Goal: Task Accomplishment & Management: Complete application form

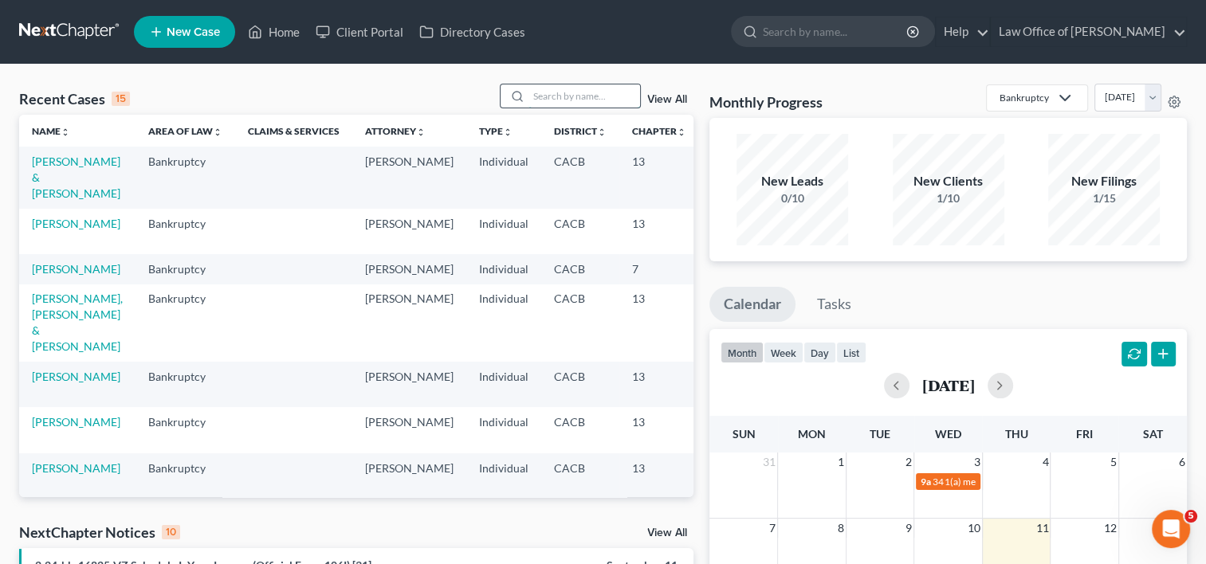
click at [539, 100] on input "search" at bounding box center [584, 95] width 112 height 23
type input "[PERSON_NAME]"
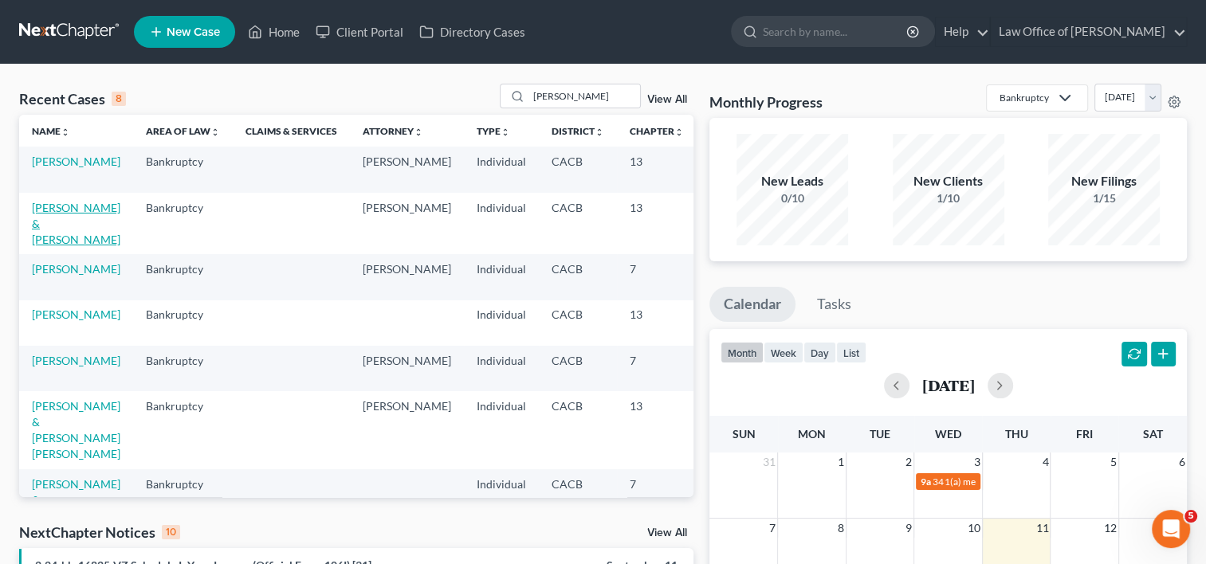
click at [50, 221] on link "[PERSON_NAME] & [PERSON_NAME]" at bounding box center [76, 223] width 88 height 45
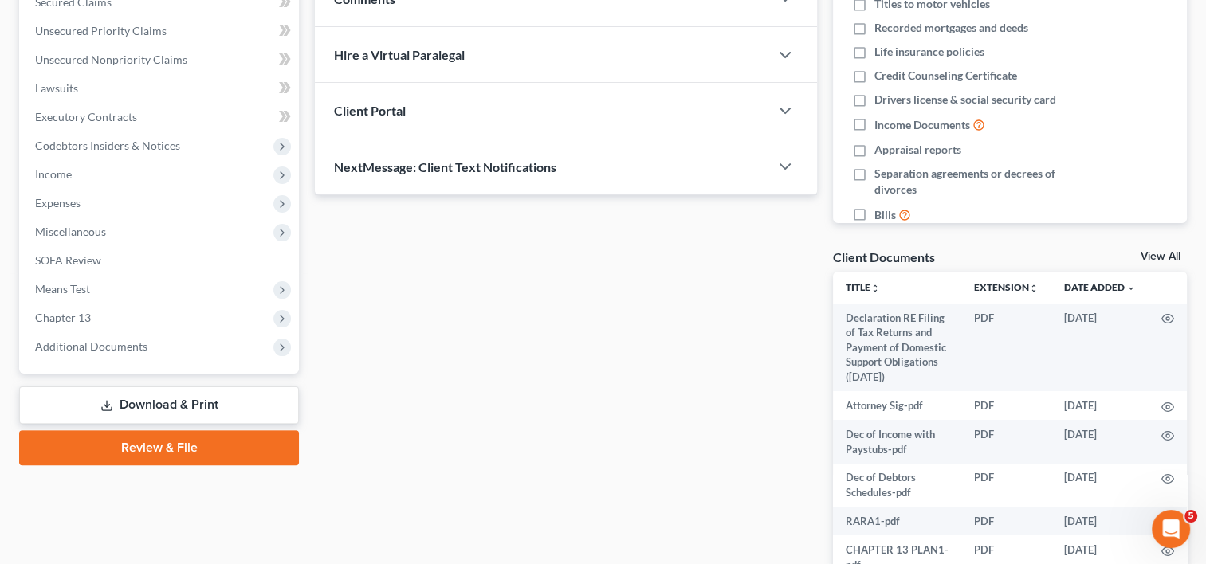
scroll to position [390, 0]
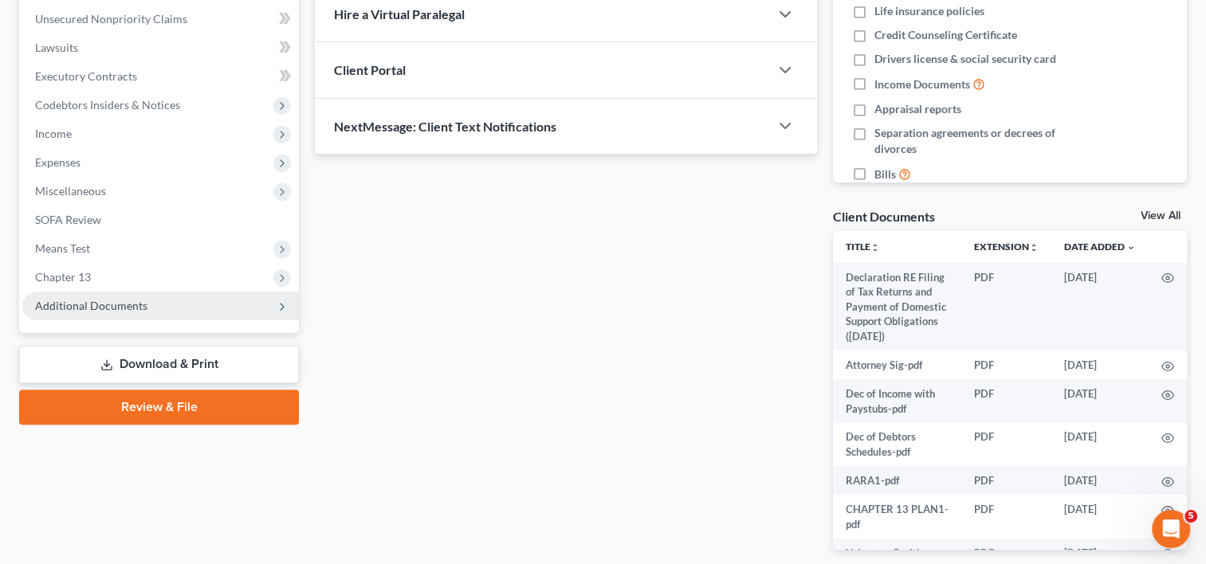
click at [105, 312] on span "Additional Documents" at bounding box center [160, 306] width 276 height 29
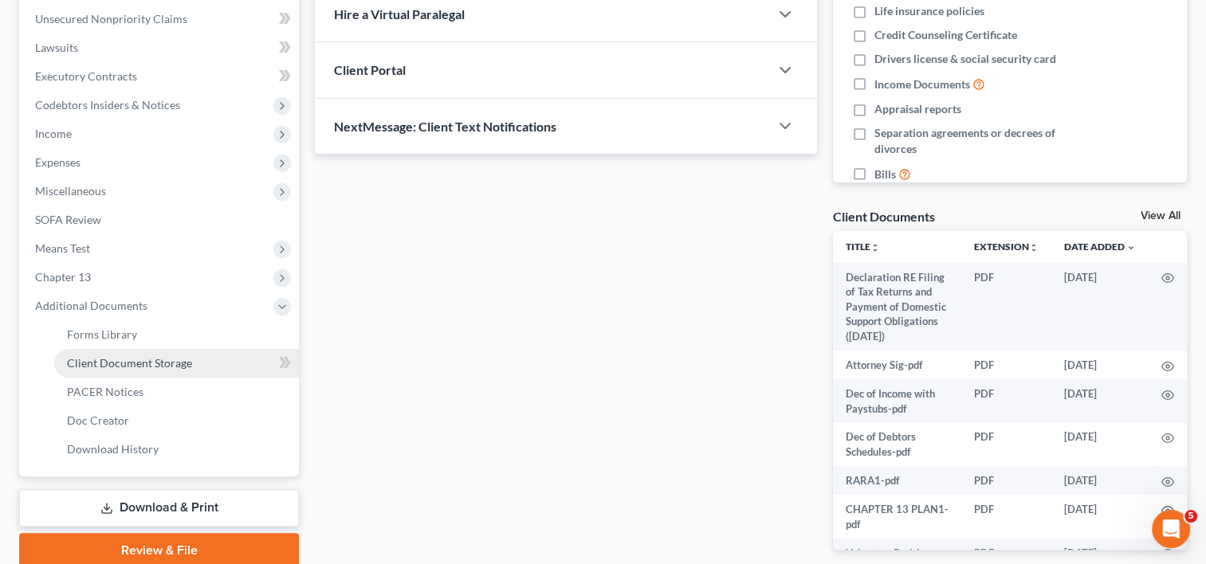
click at [139, 356] on span "Client Document Storage" at bounding box center [129, 363] width 125 height 14
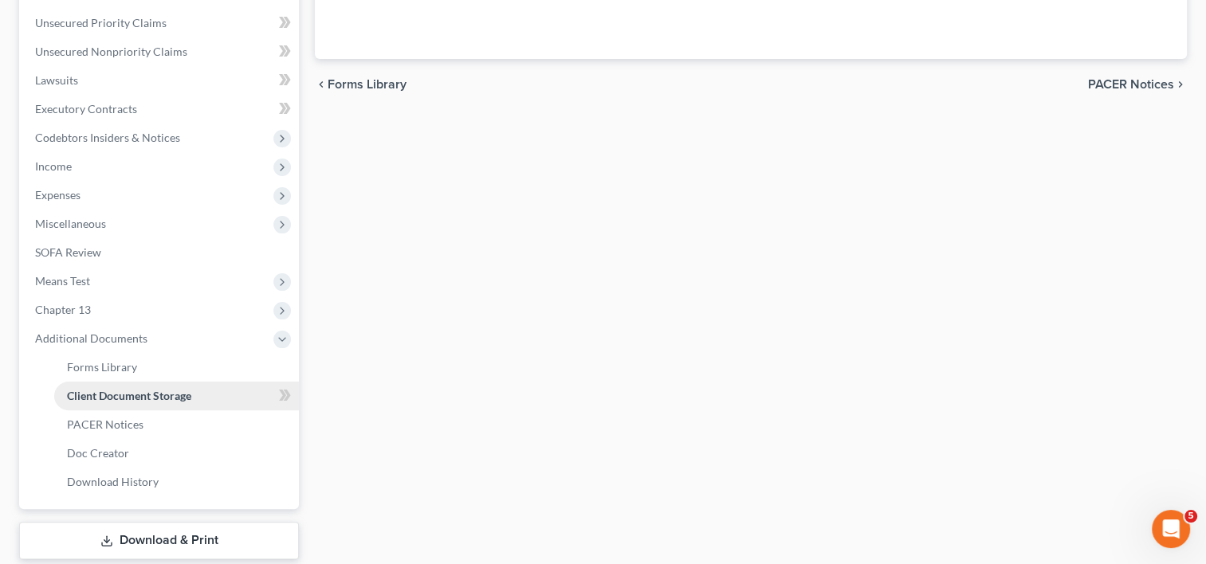
select select "54"
select select "57"
select select "53"
select select "65"
select select "59"
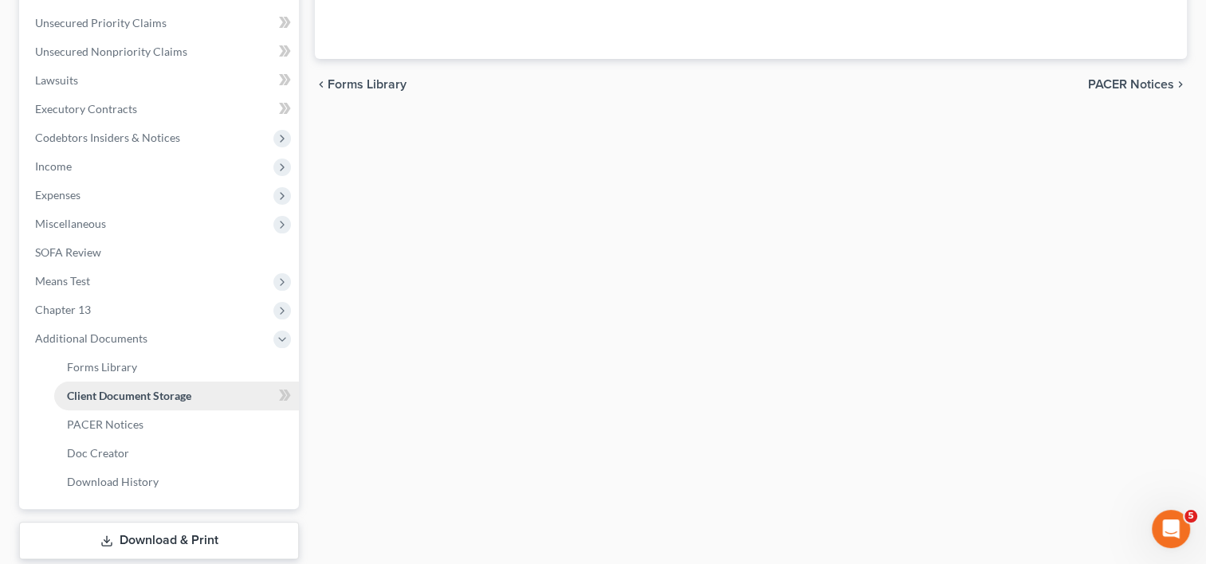
select select "60"
select select "19"
select select "41"
select select "56"
select select "30"
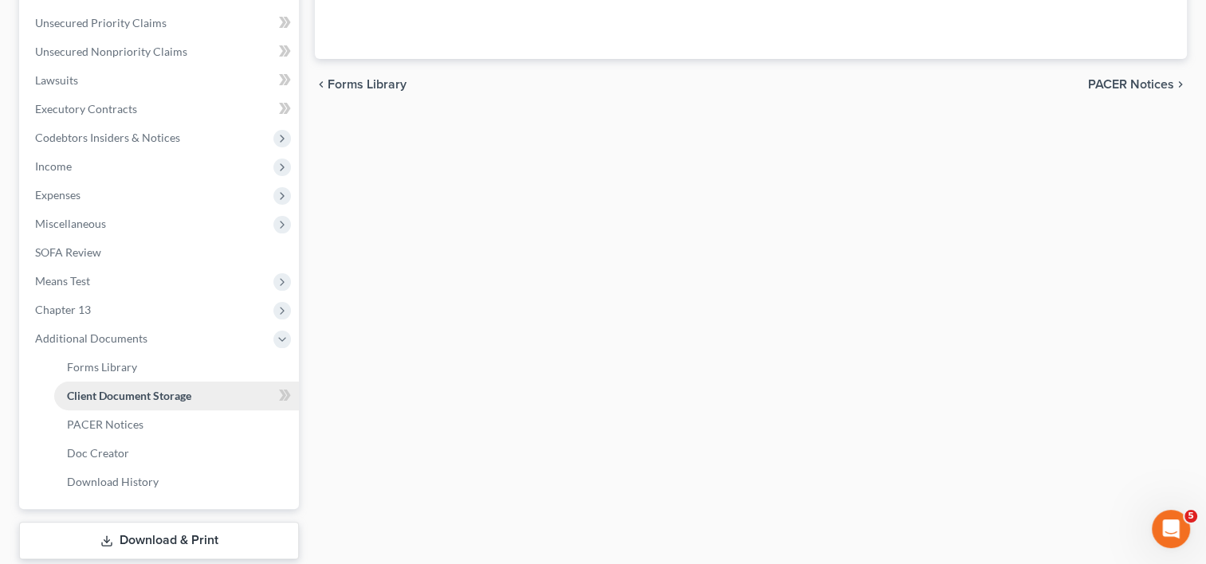
select select "51"
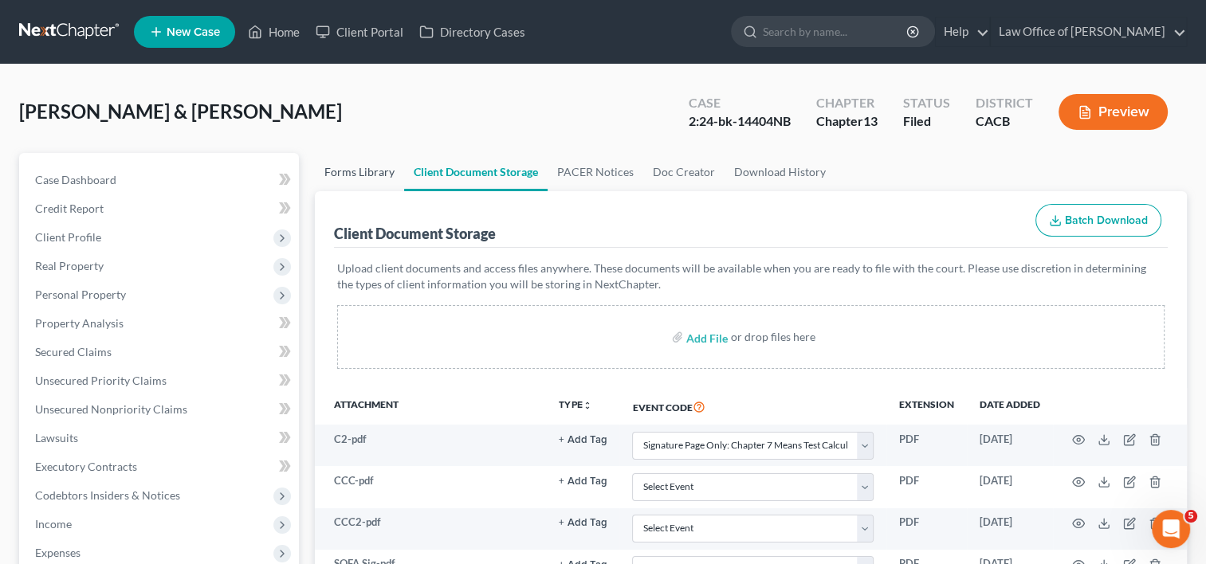
click at [351, 172] on link "Forms Library" at bounding box center [359, 172] width 89 height 38
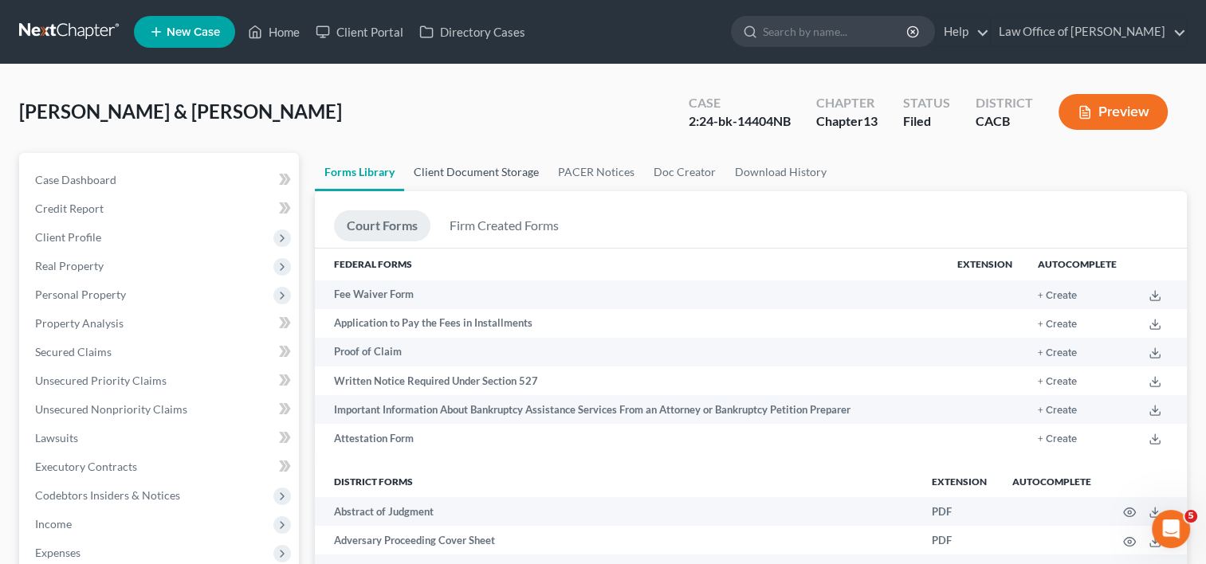
click at [462, 167] on link "Client Document Storage" at bounding box center [476, 172] width 144 height 38
select select "54"
select select "57"
select select "53"
select select "65"
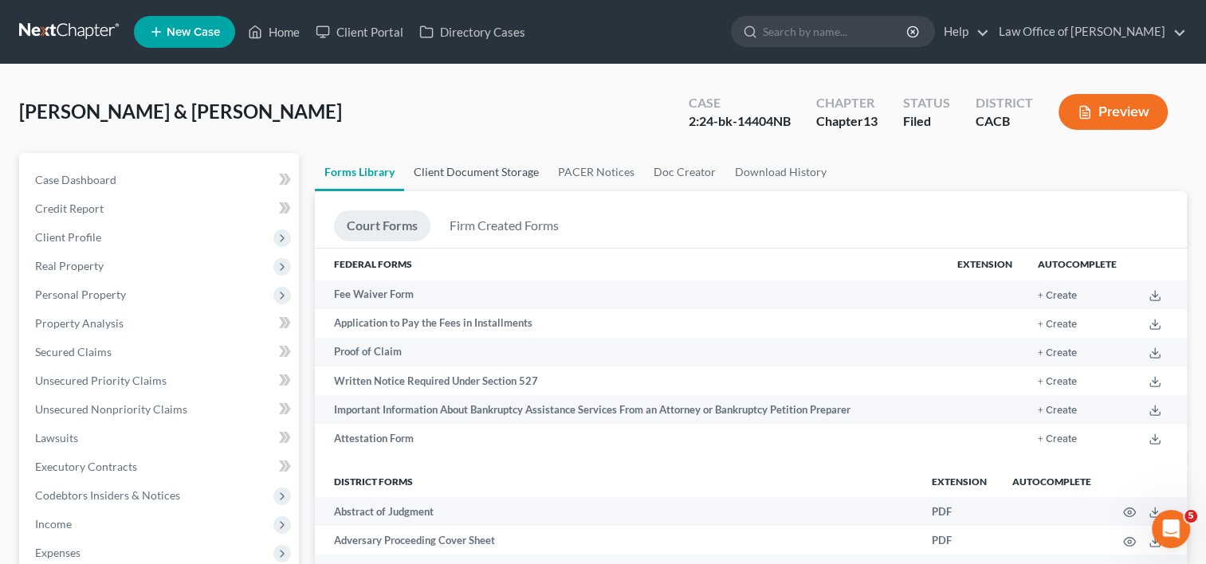
select select "59"
select select "60"
select select "19"
select select "41"
select select "56"
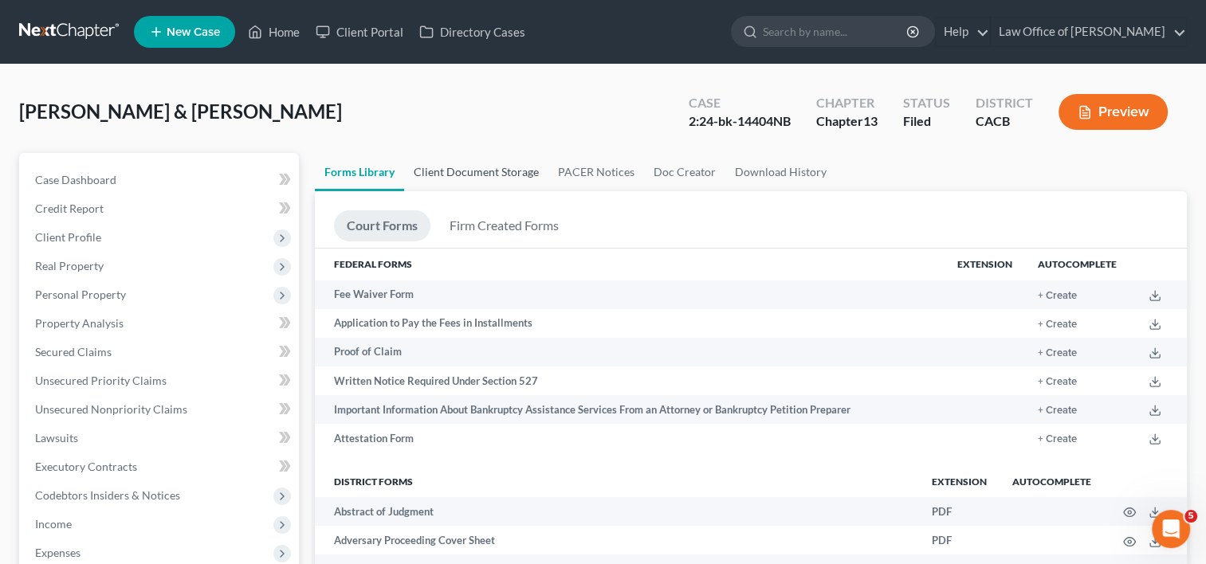
select select "30"
select select "51"
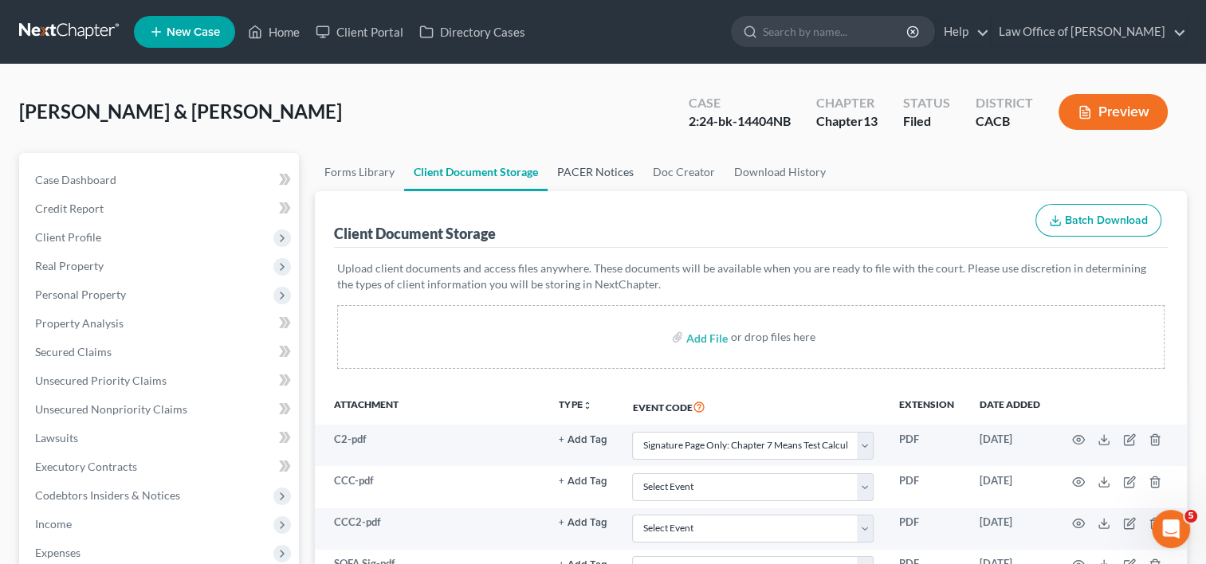
click at [557, 171] on link "PACER Notices" at bounding box center [595, 172] width 96 height 38
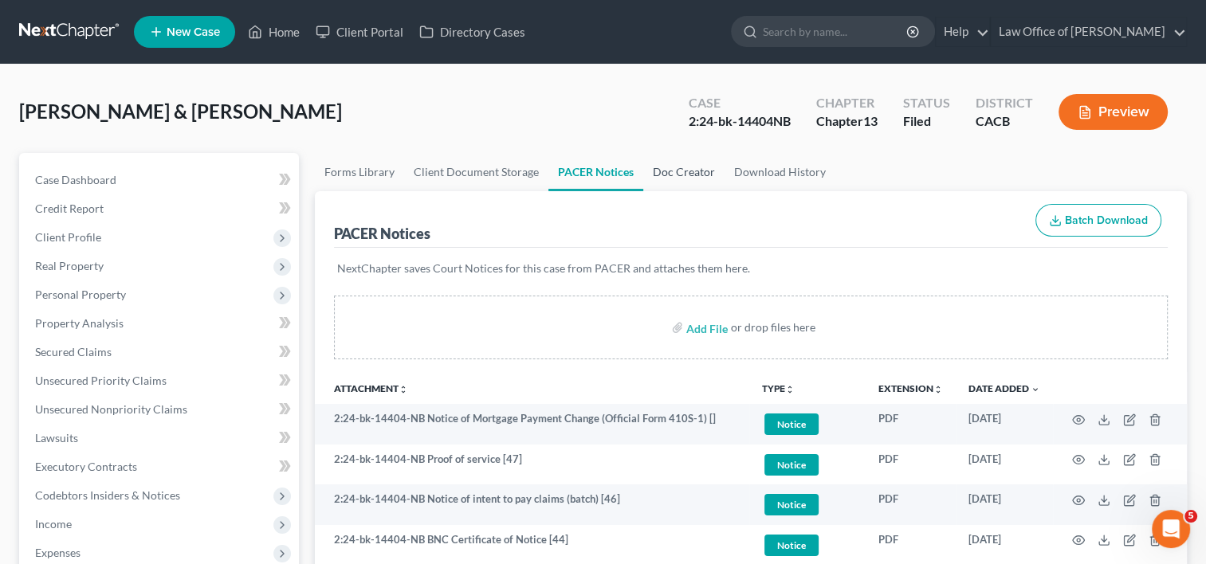
click at [689, 175] on link "Doc Creator" at bounding box center [683, 172] width 81 height 38
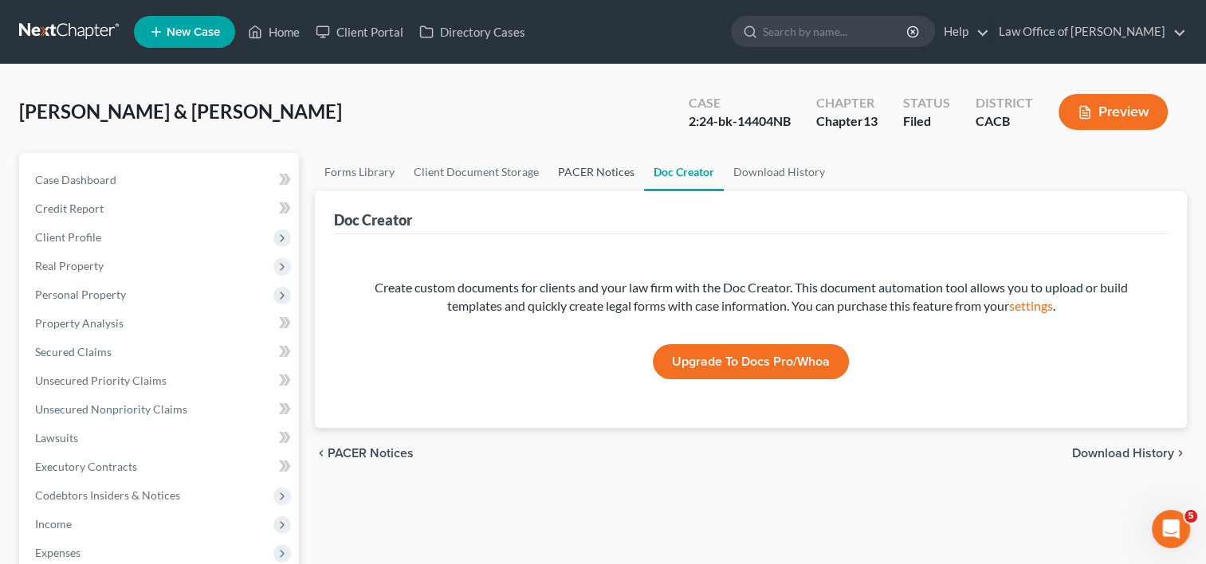
click at [580, 172] on link "PACER Notices" at bounding box center [596, 172] width 96 height 38
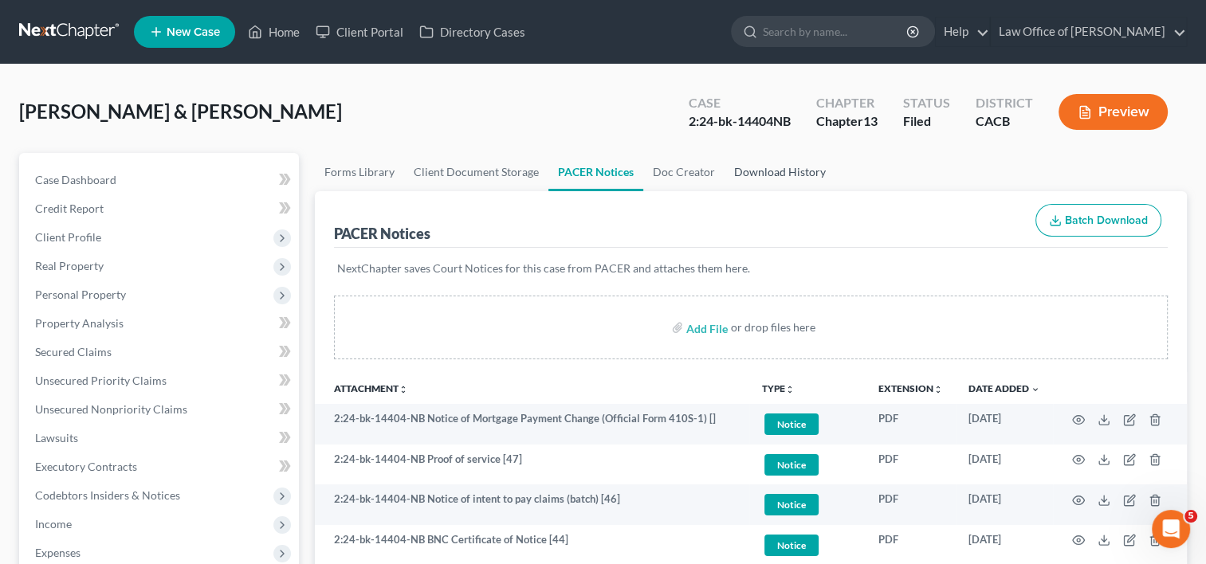
click at [763, 170] on link "Download History" at bounding box center [779, 172] width 111 height 38
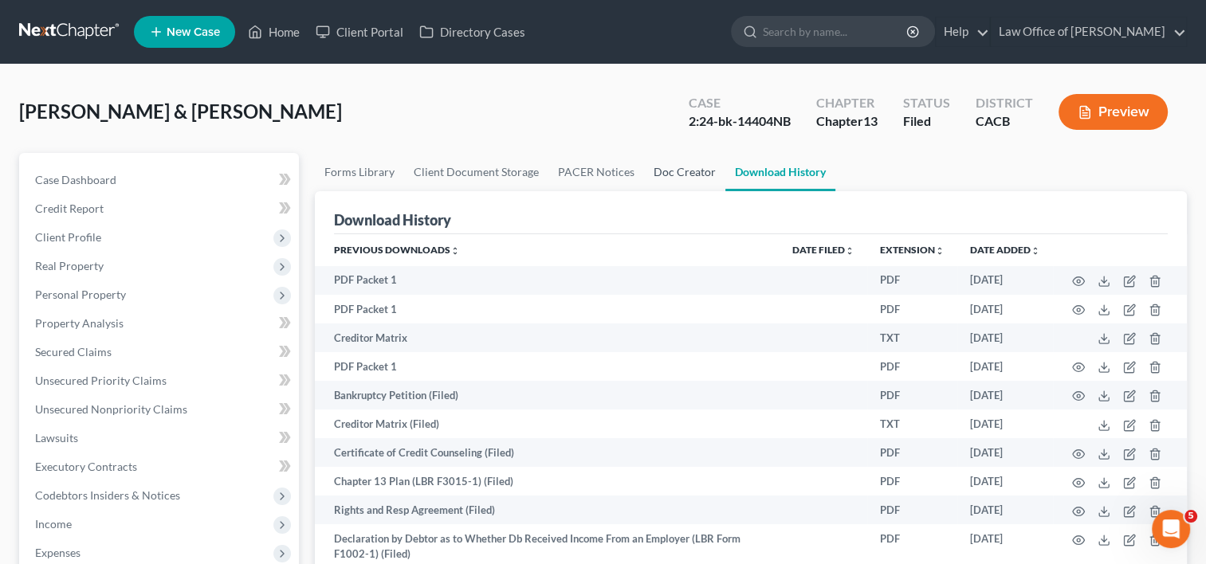
click at [669, 163] on link "Doc Creator" at bounding box center [684, 172] width 81 height 38
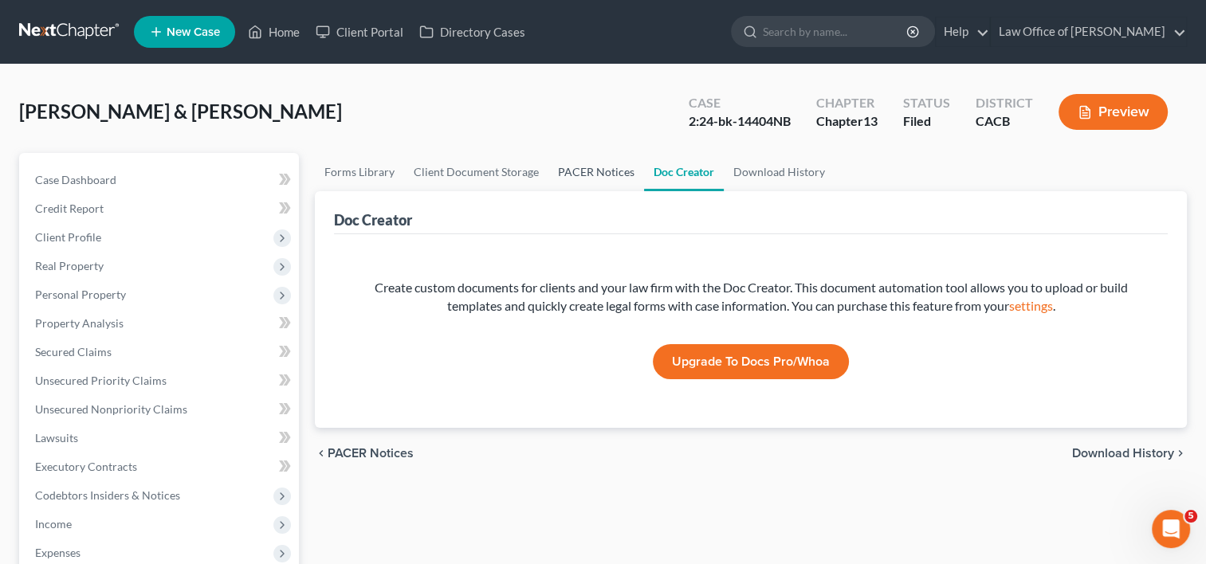
click at [583, 166] on link "PACER Notices" at bounding box center [596, 172] width 96 height 38
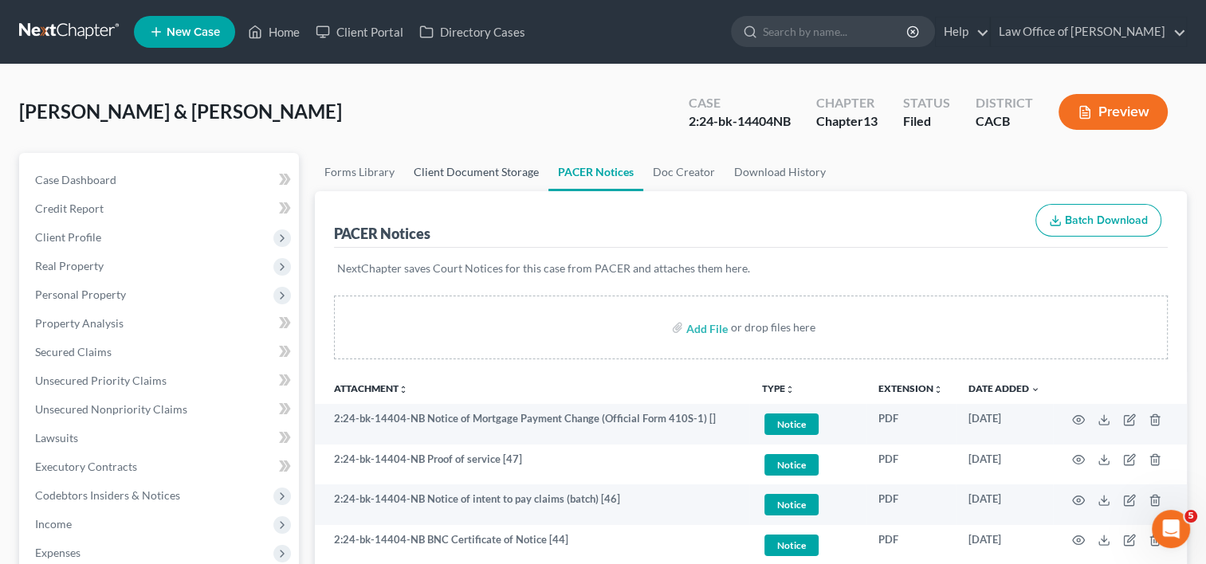
click at [483, 169] on link "Client Document Storage" at bounding box center [476, 172] width 144 height 38
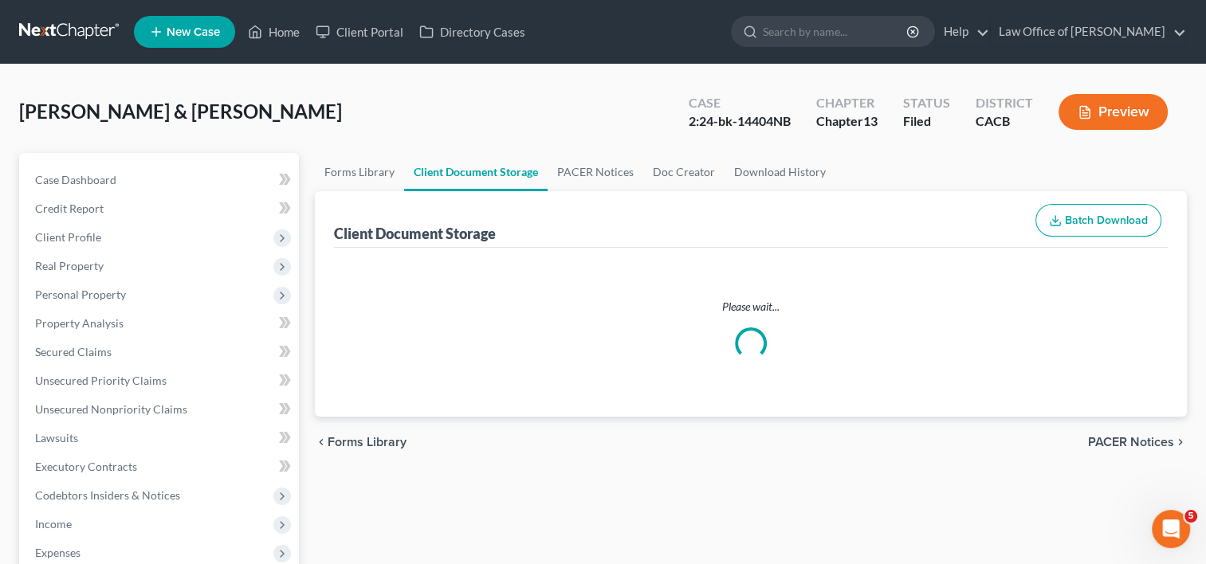
select select "54"
select select "57"
select select "53"
select select "65"
select select "59"
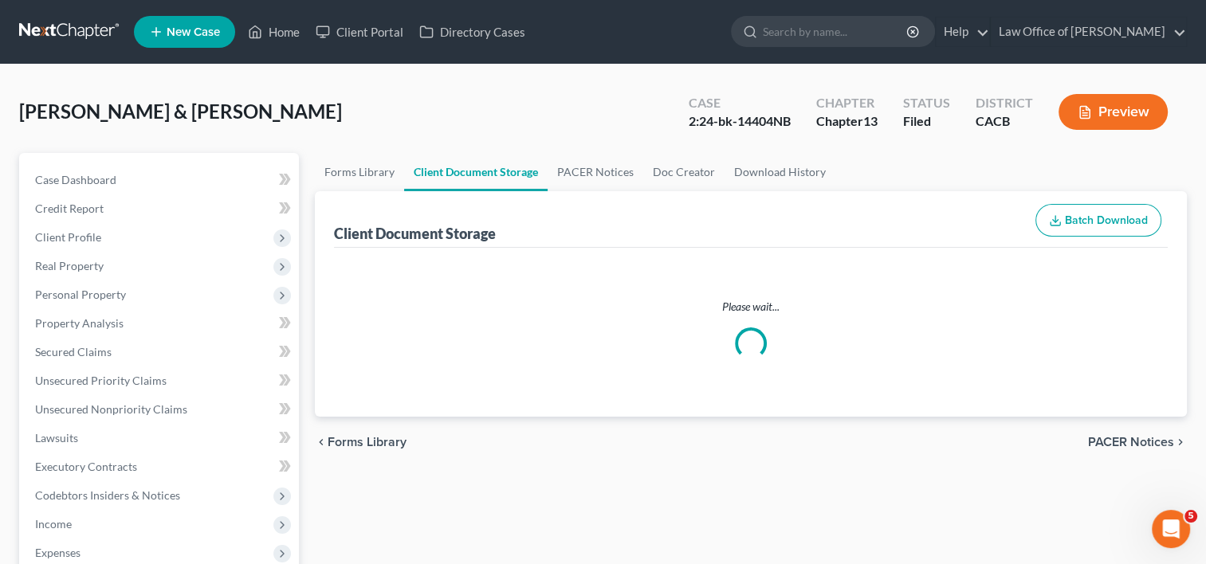
select select "60"
select select "19"
select select "41"
select select "56"
select select "30"
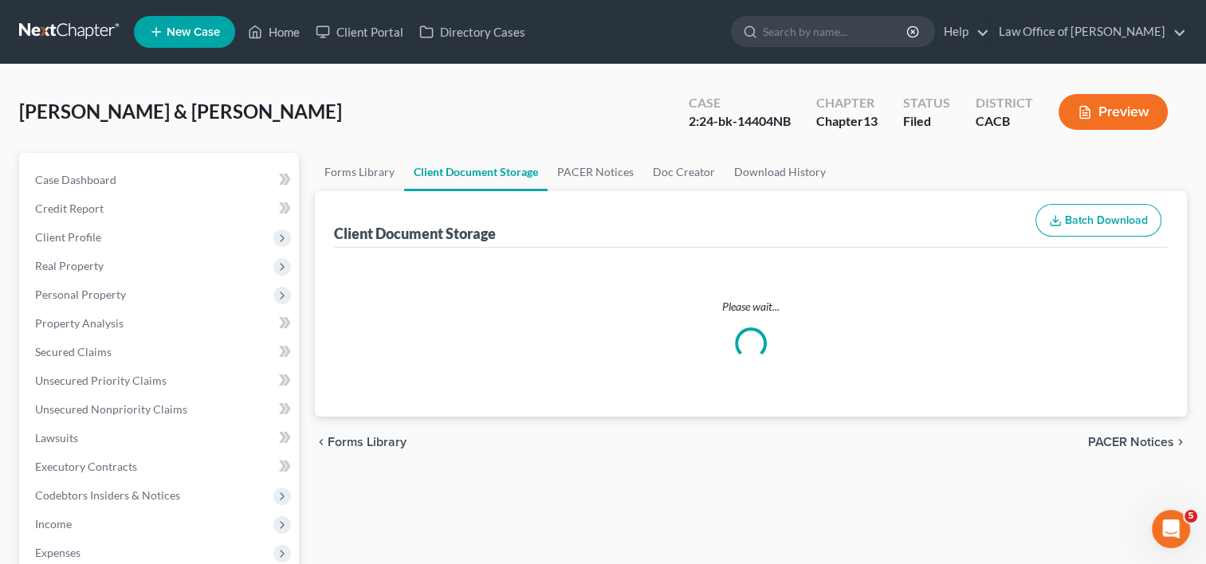
select select "51"
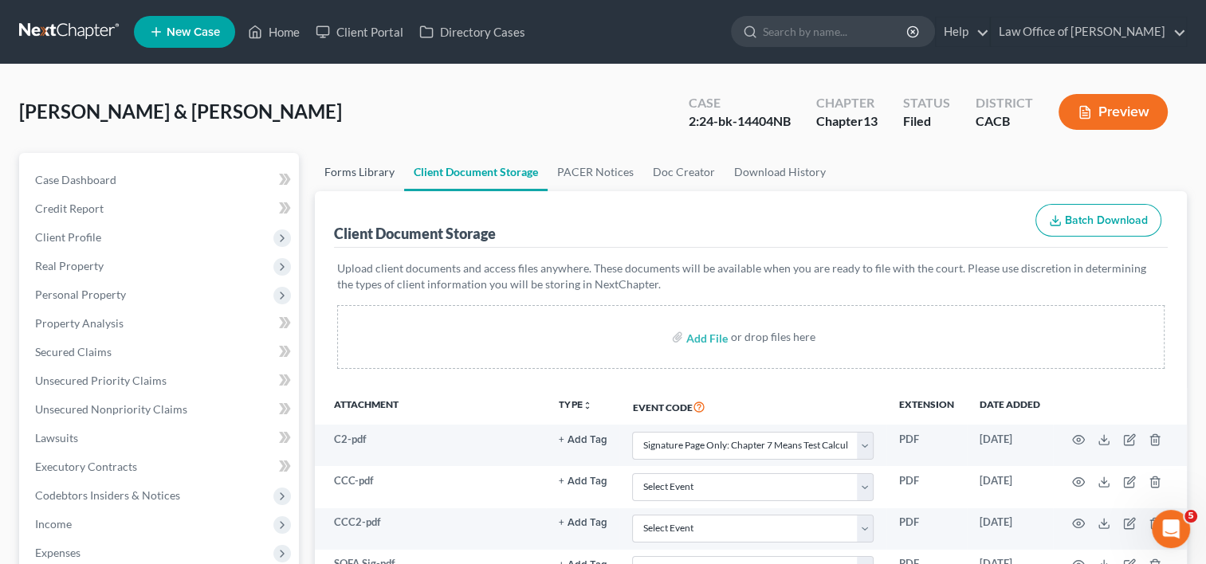
click at [350, 170] on link "Forms Library" at bounding box center [359, 172] width 89 height 38
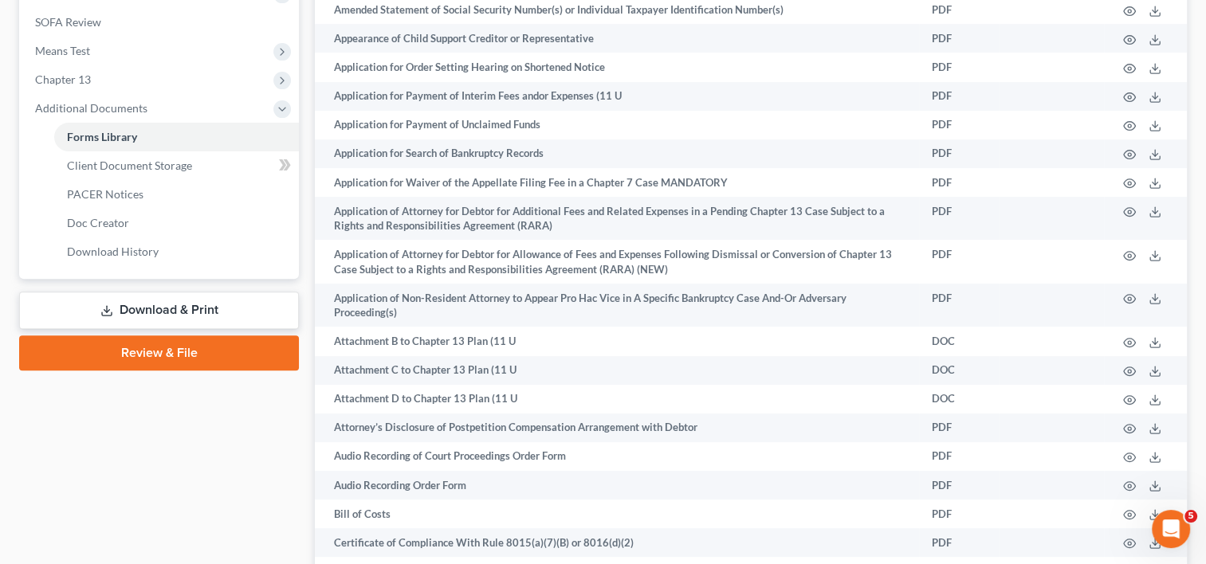
scroll to position [623, 0]
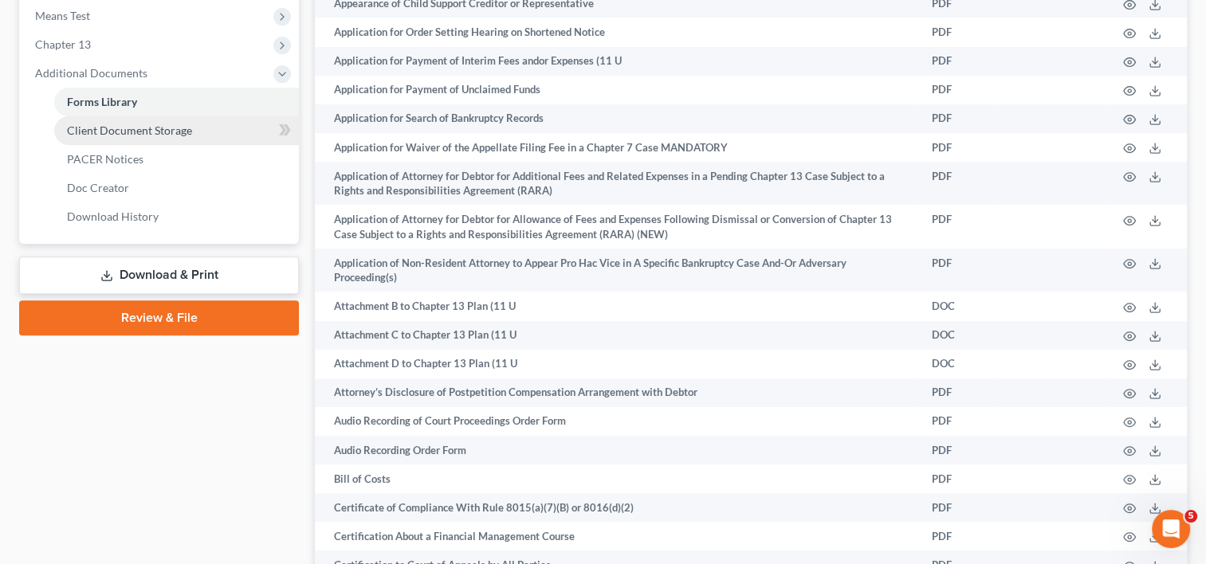
click at [139, 127] on span "Client Document Storage" at bounding box center [129, 131] width 125 height 14
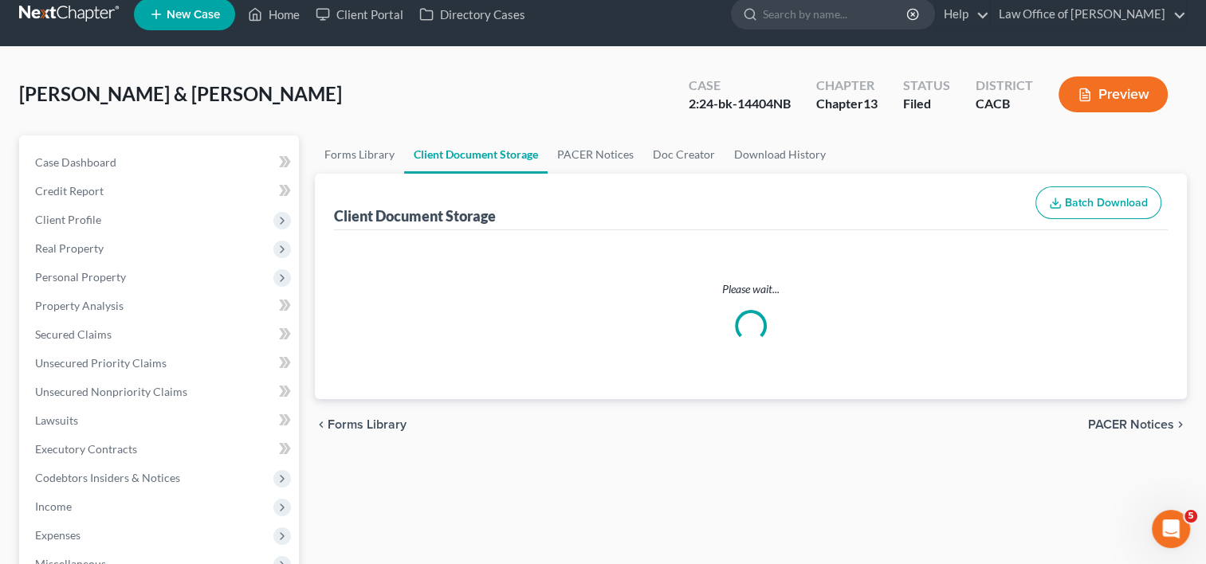
select select "54"
select select "57"
select select "53"
select select "65"
select select "59"
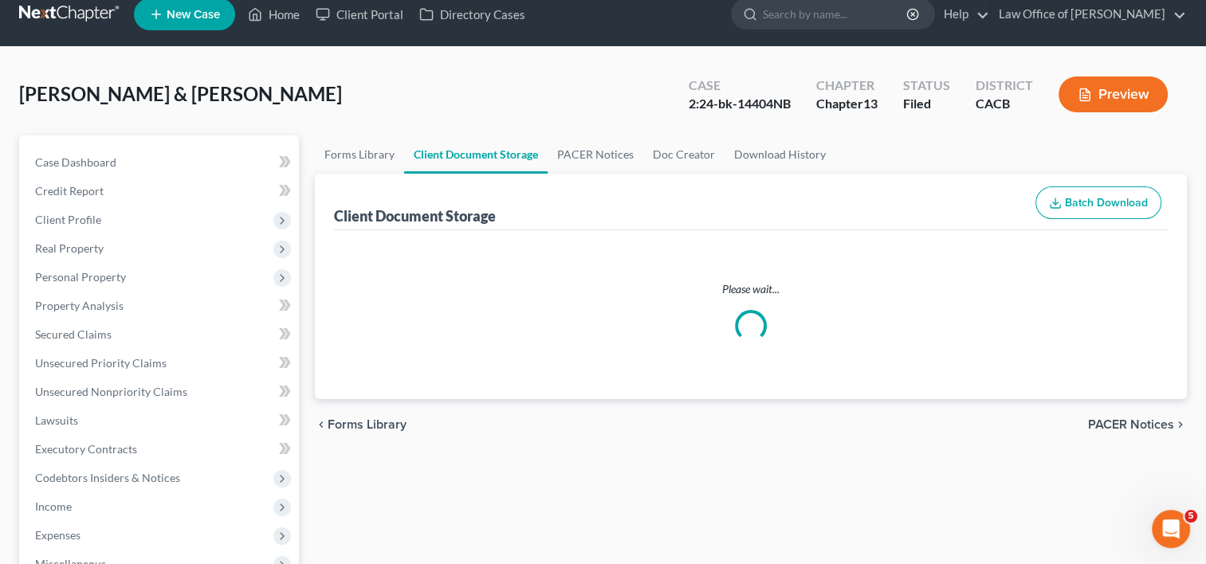
select select "60"
select select "19"
select select "41"
select select "56"
select select "30"
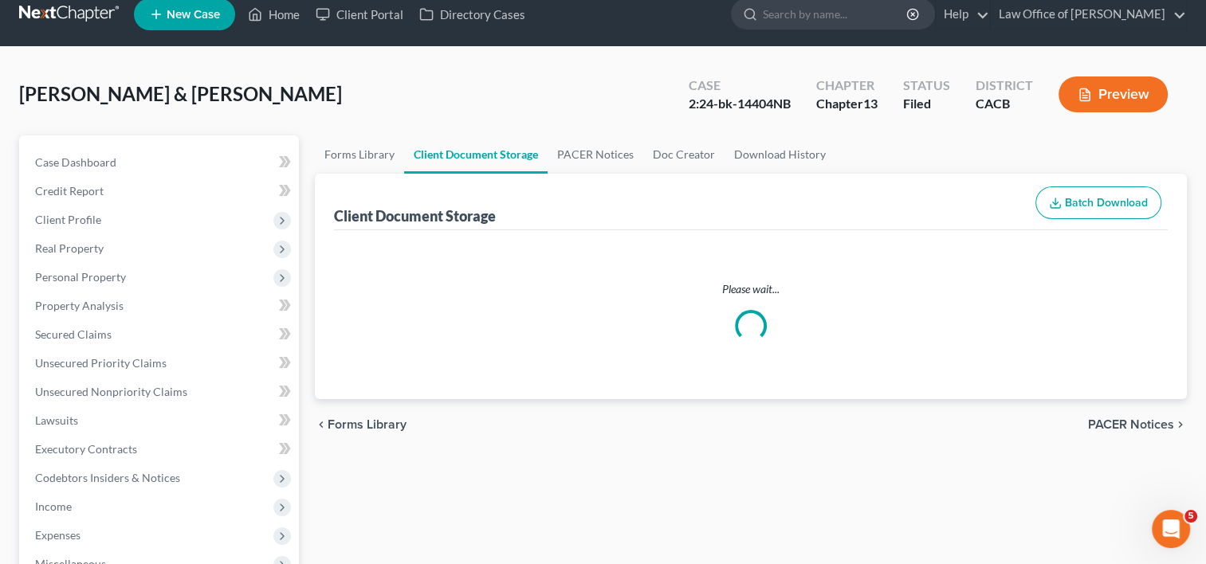
select select "51"
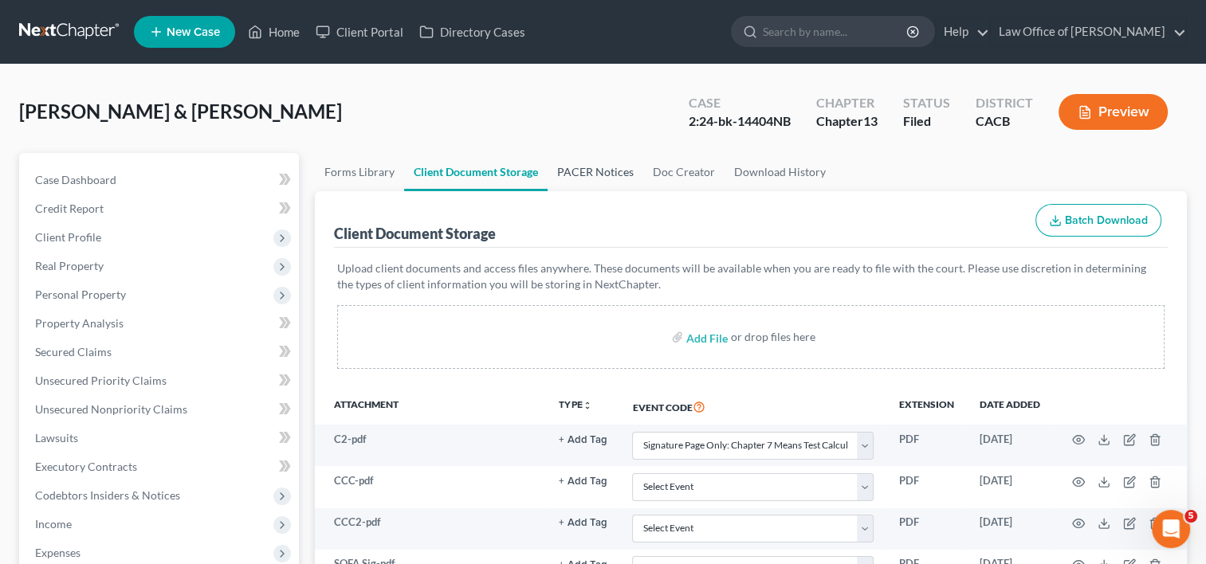
click at [585, 164] on link "PACER Notices" at bounding box center [595, 172] width 96 height 38
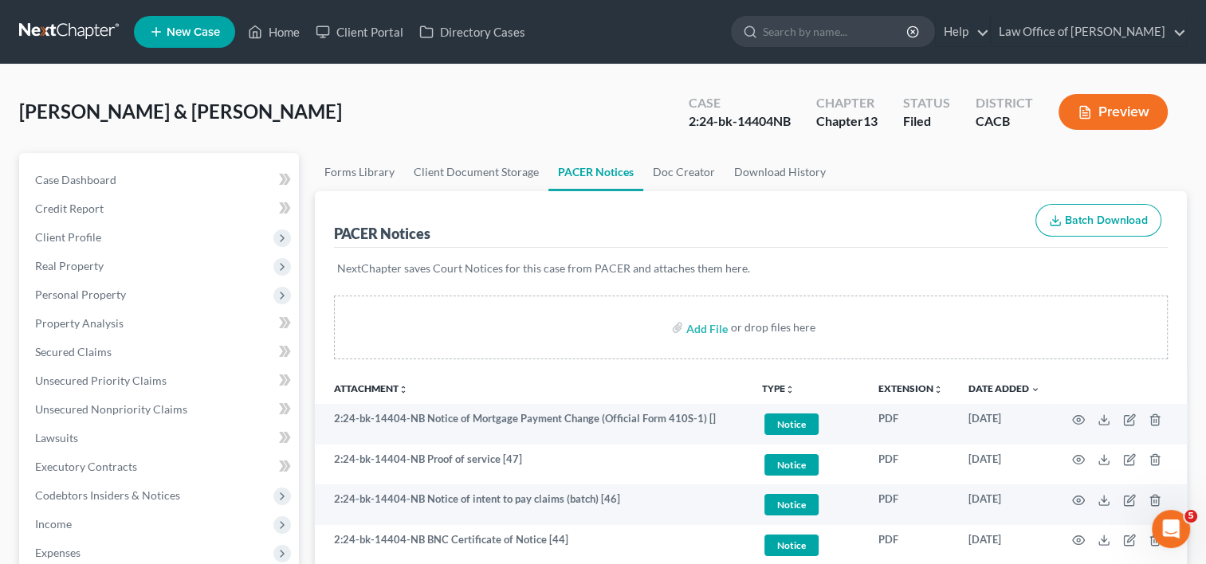
click at [790, 118] on div "Case 2:24-bk-14404NB" at bounding box center [739, 113] width 127 height 47
drag, startPoint x: 790, startPoint y: 120, endPoint x: 684, endPoint y: 123, distance: 106.0
click at [684, 123] on div "Case 2:24-bk-14404NB" at bounding box center [739, 113] width 127 height 47
copy div "2:24-bk-14404NB"
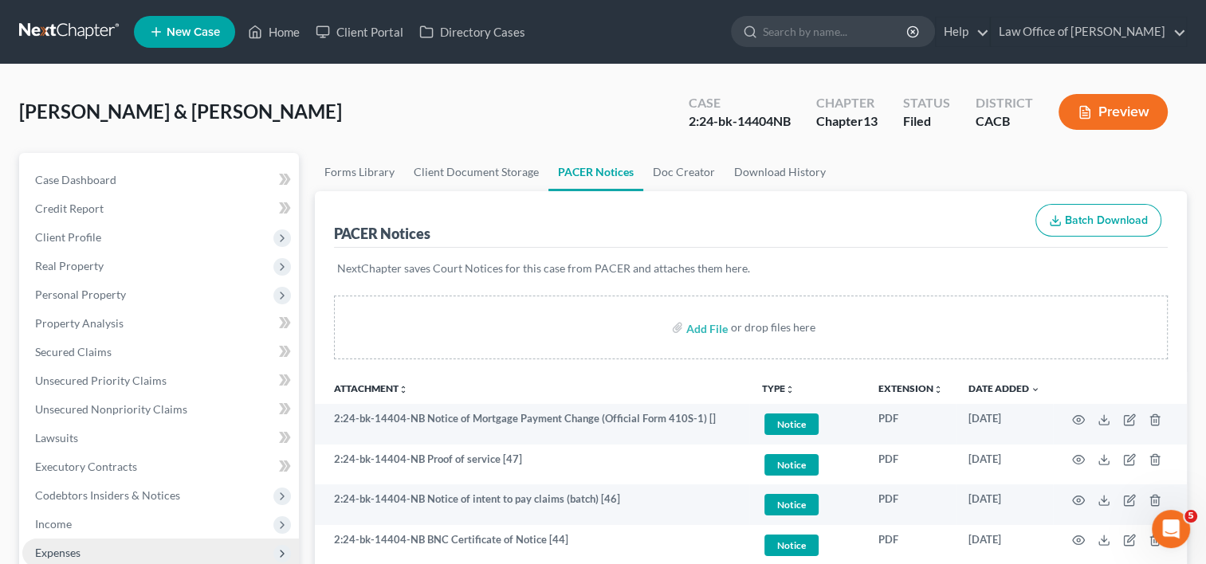
click at [80, 558] on span "Expenses" at bounding box center [160, 553] width 276 height 29
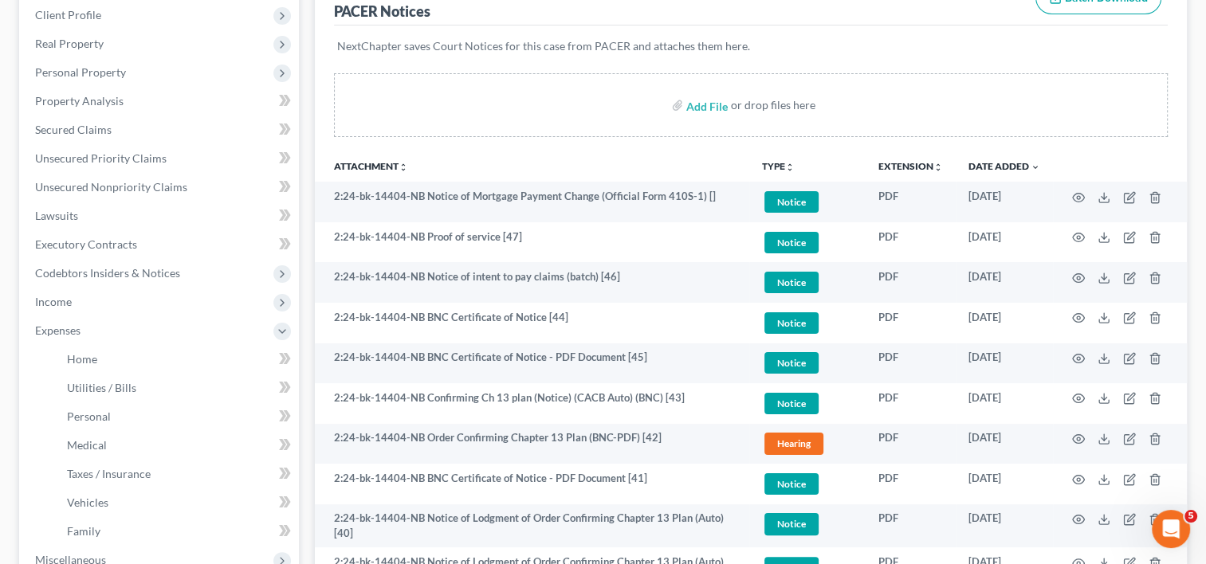
scroll to position [311, 0]
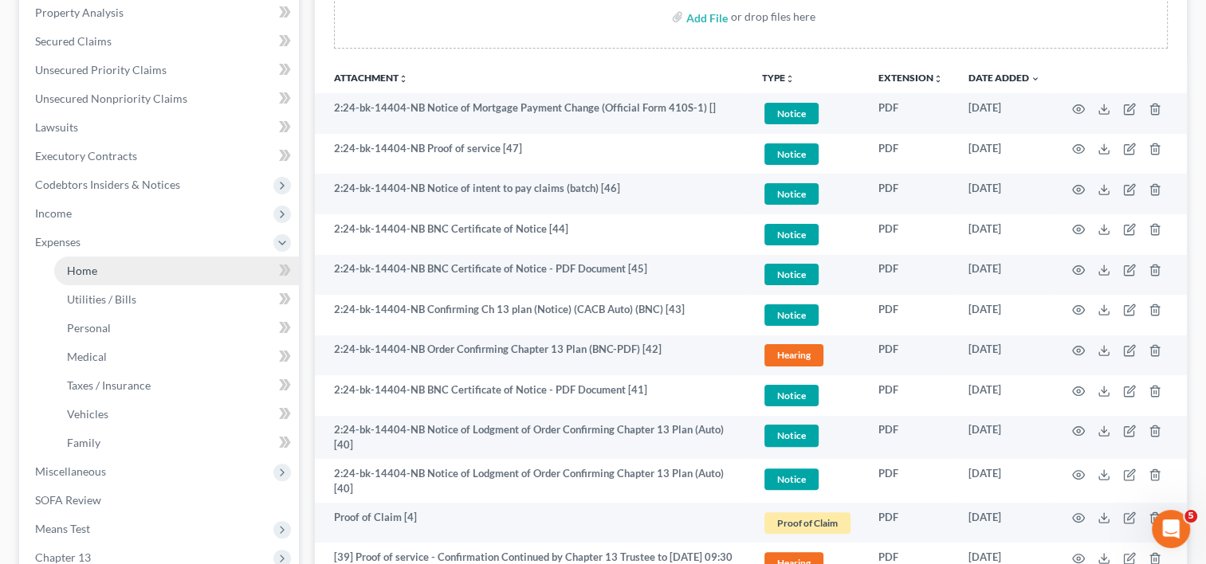
click at [82, 280] on link "Home" at bounding box center [176, 271] width 245 height 29
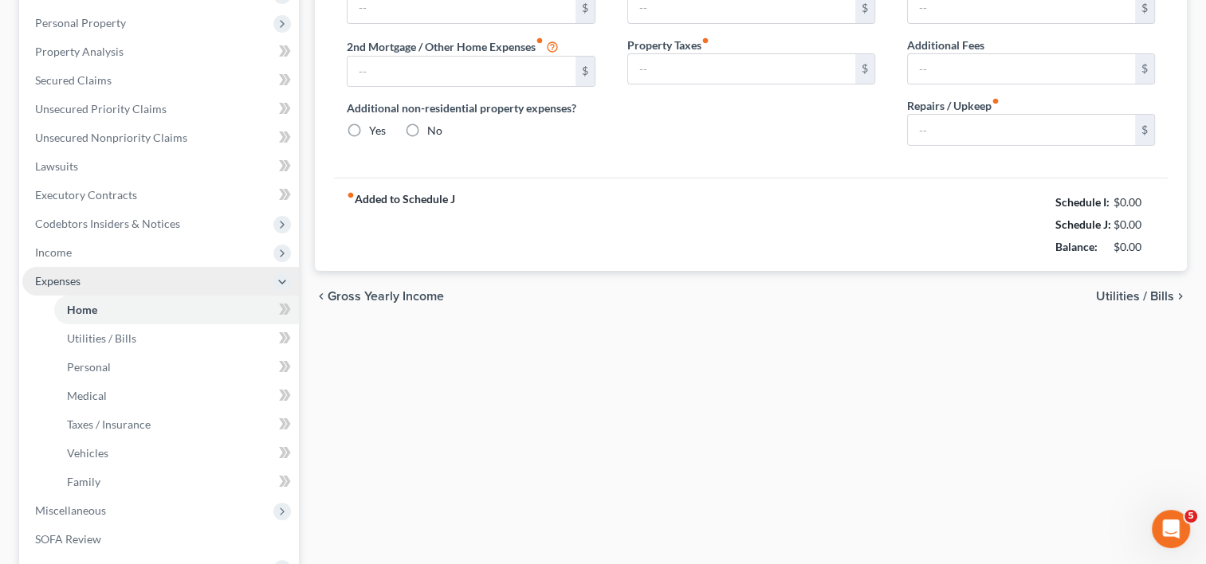
type input "1,751.30"
type input "0.00"
radio input "true"
type input "0.00"
type input "576.54"
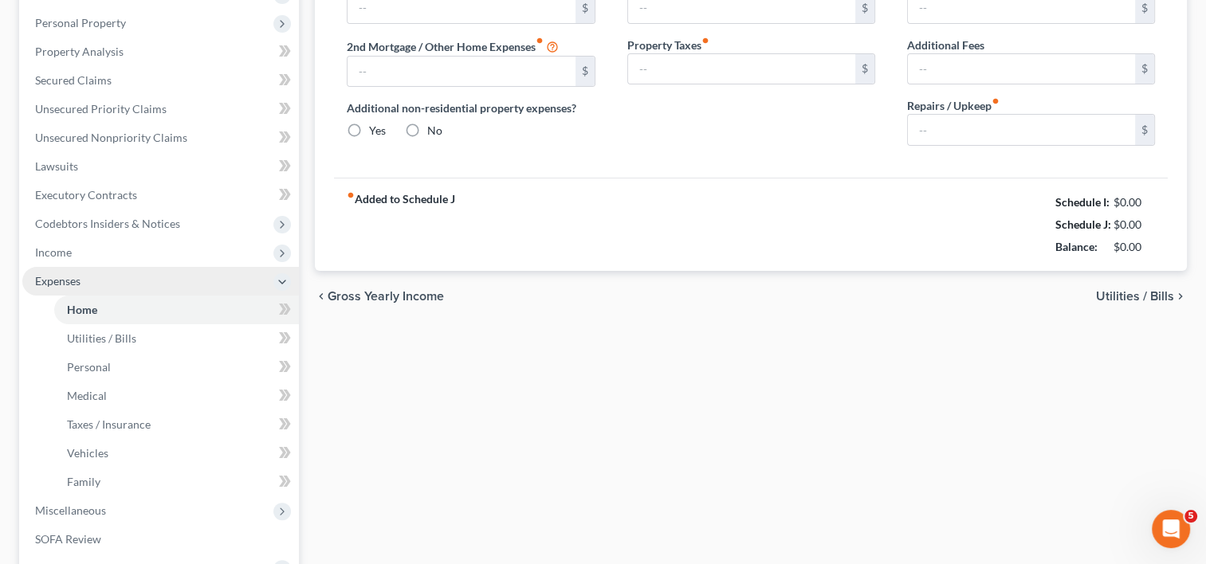
type input "0.00"
type input "25.00"
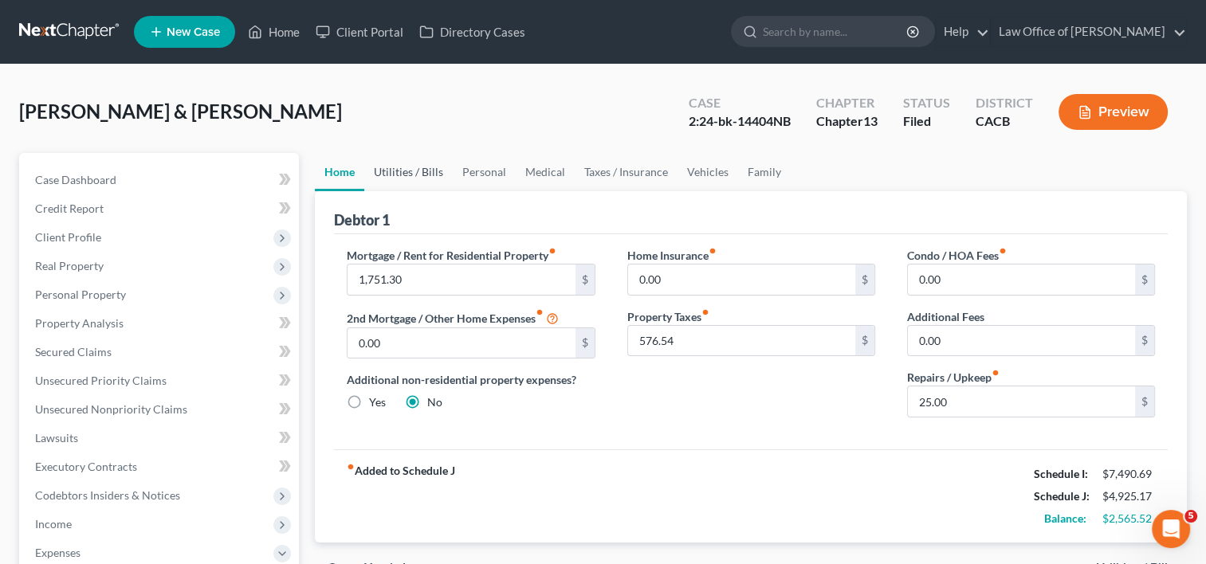
click at [414, 170] on link "Utilities / Bills" at bounding box center [408, 172] width 88 height 38
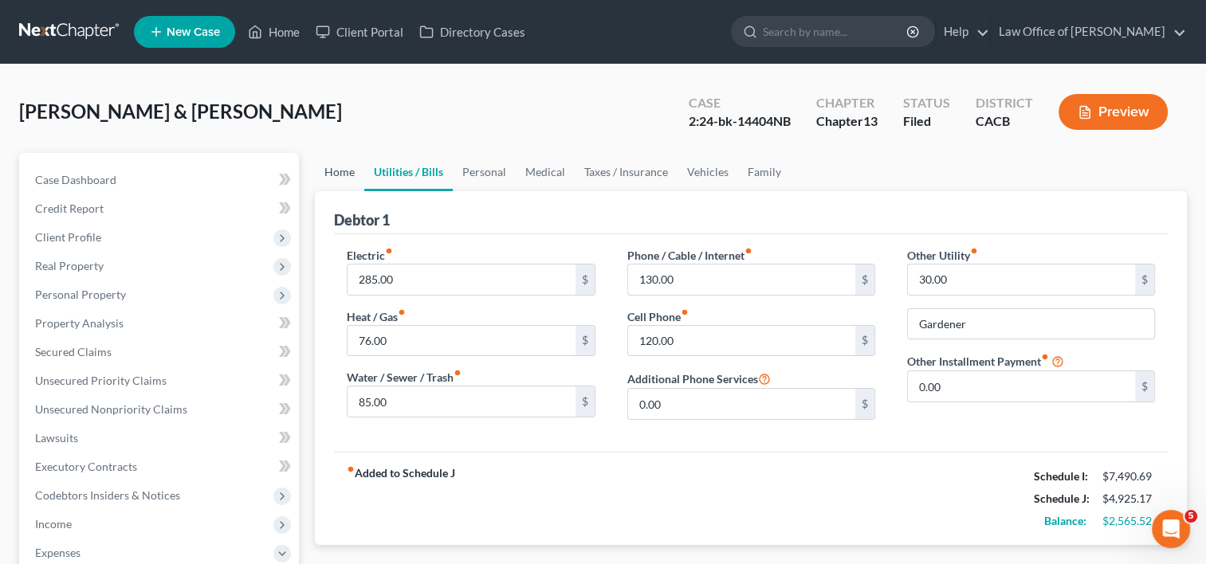
click at [349, 169] on link "Home" at bounding box center [339, 172] width 49 height 38
